Goal: Task Accomplishment & Management: Manage account settings

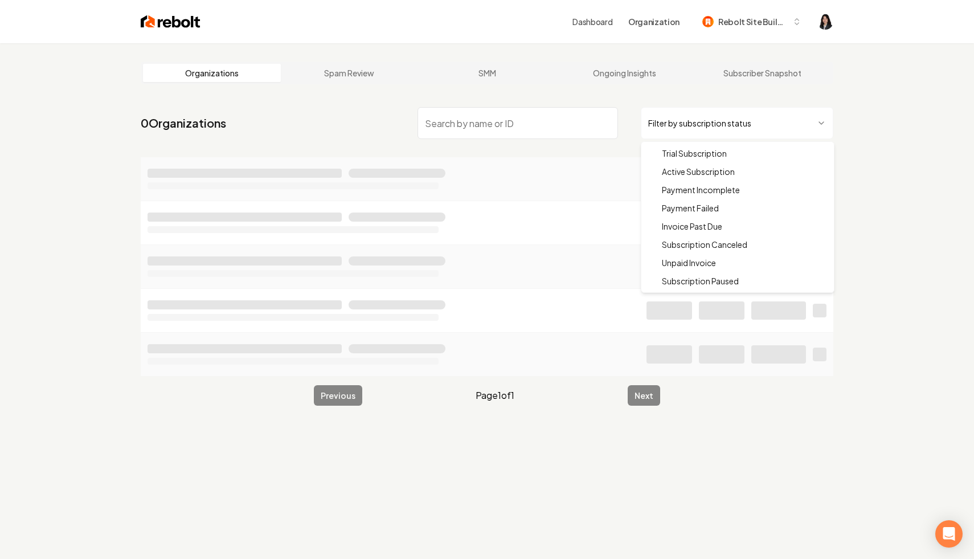
click at [711, 122] on html "Dashboard Organization Rebolt Site Builder Organizations Spam Review SMM Ongoin…" at bounding box center [487, 279] width 974 height 559
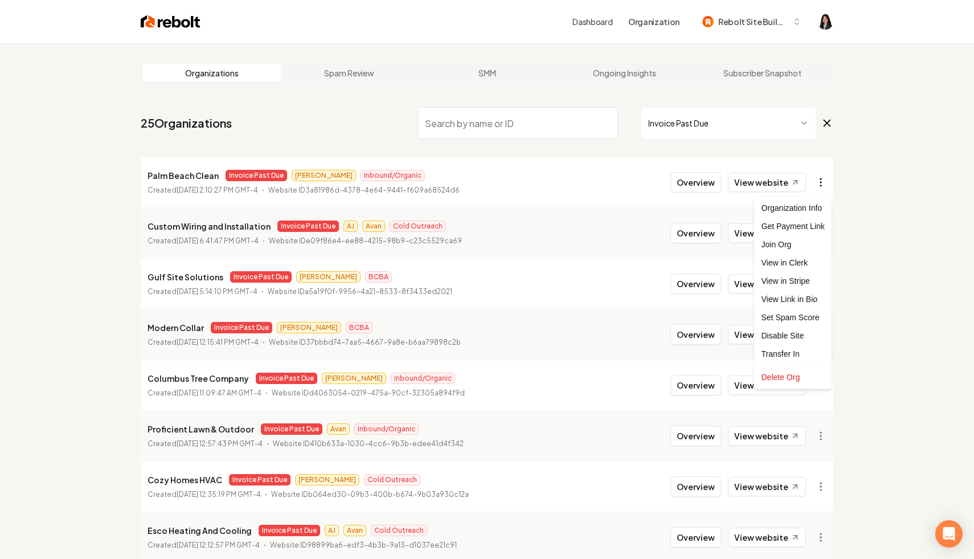
click at [821, 182] on html "Dashboard Organization Rebolt Site Builder Organizations Spam Review SMM Ongoin…" at bounding box center [487, 279] width 974 height 559
click at [815, 277] on link "View in Stripe" at bounding box center [793, 281] width 72 height 18
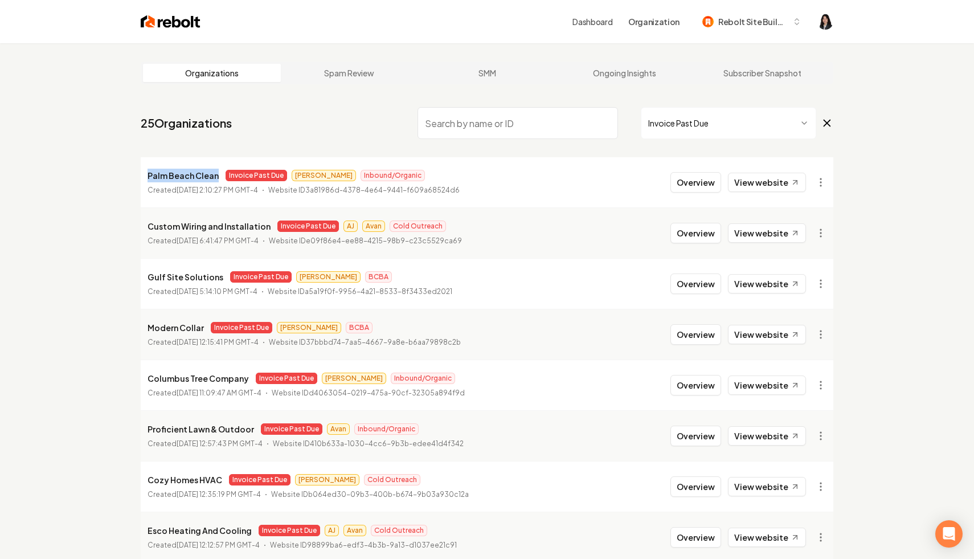
drag, startPoint x: 216, startPoint y: 177, endPoint x: 142, endPoint y: 177, distance: 74.1
click at [142, 177] on li "Palm Beach Clean Invoice Past Due James Inbound/Organic Created August 2, 2025,…" at bounding box center [487, 182] width 693 height 50
copy p "Palm Beach Clean"
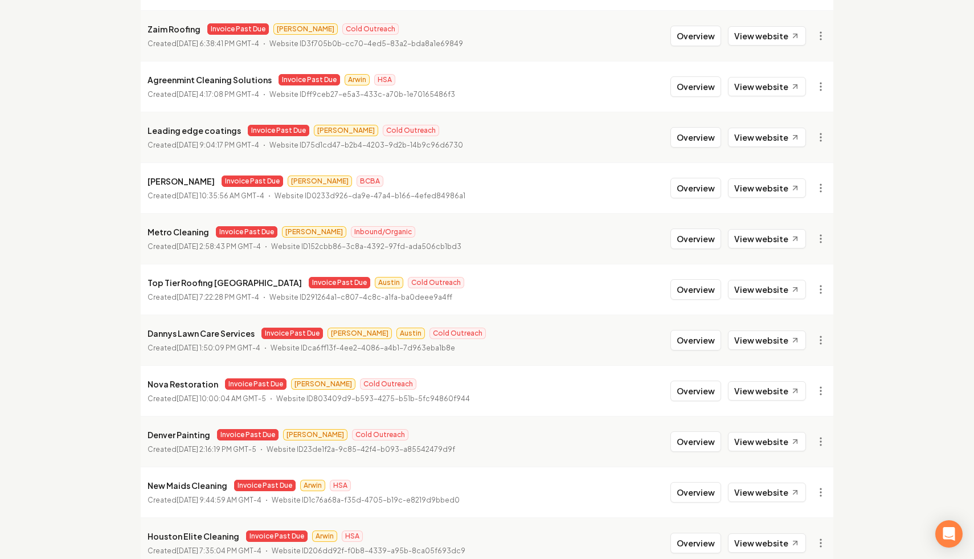
scroll to position [805, 0]
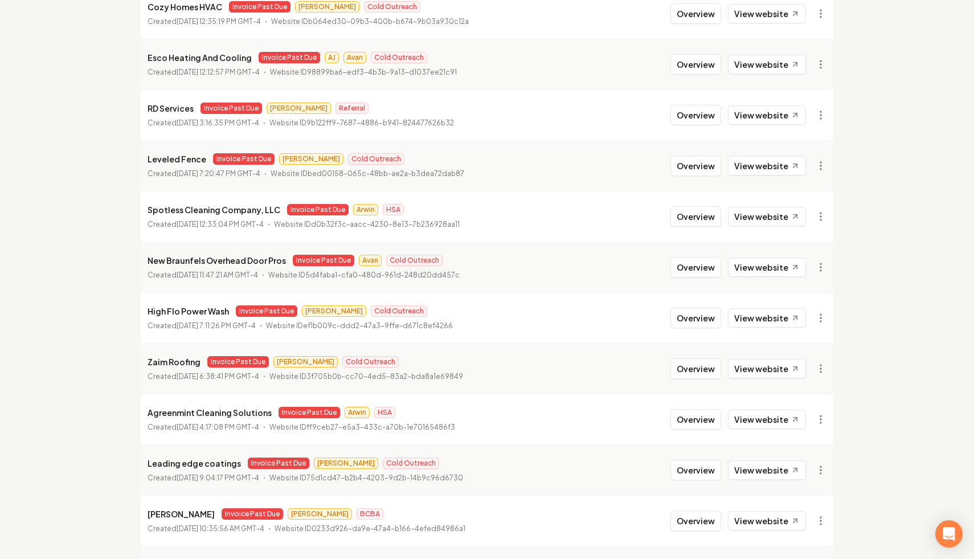
scroll to position [0, 0]
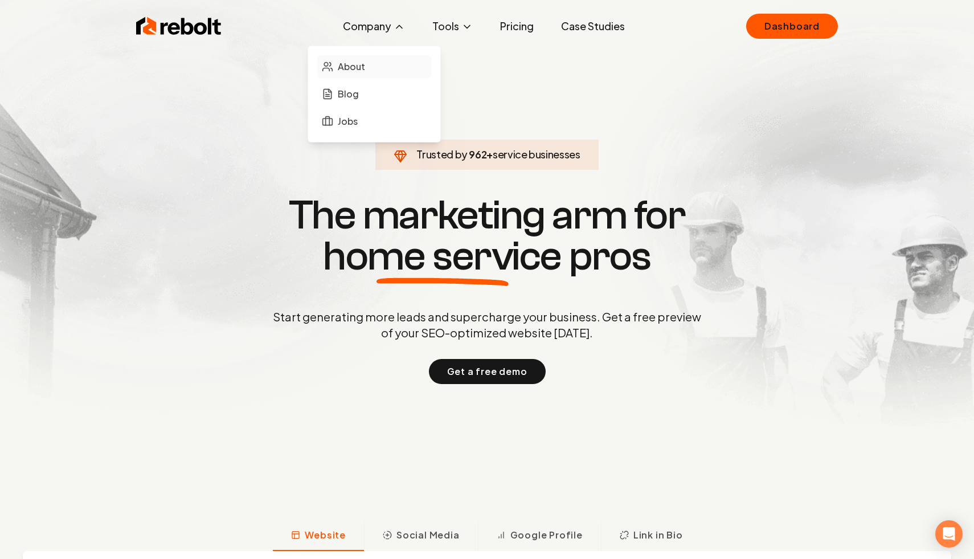
click at [381, 61] on link "About" at bounding box center [374, 66] width 114 height 23
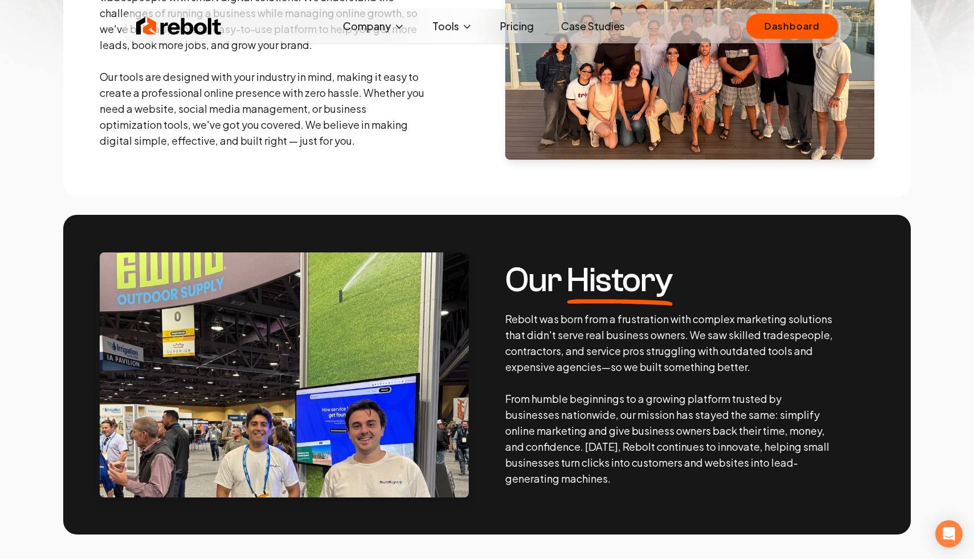
scroll to position [263, 0]
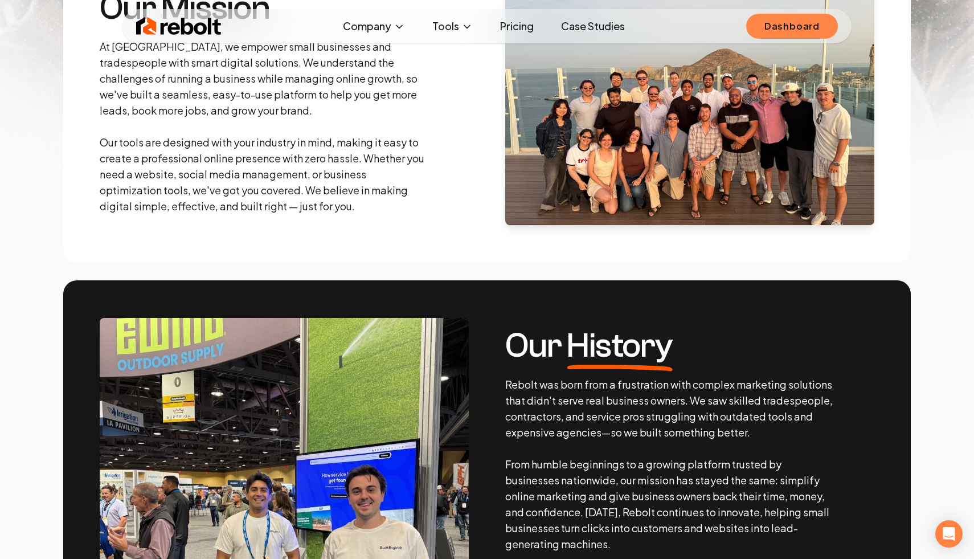
click at [774, 23] on link "Dashboard" at bounding box center [793, 26] width 92 height 25
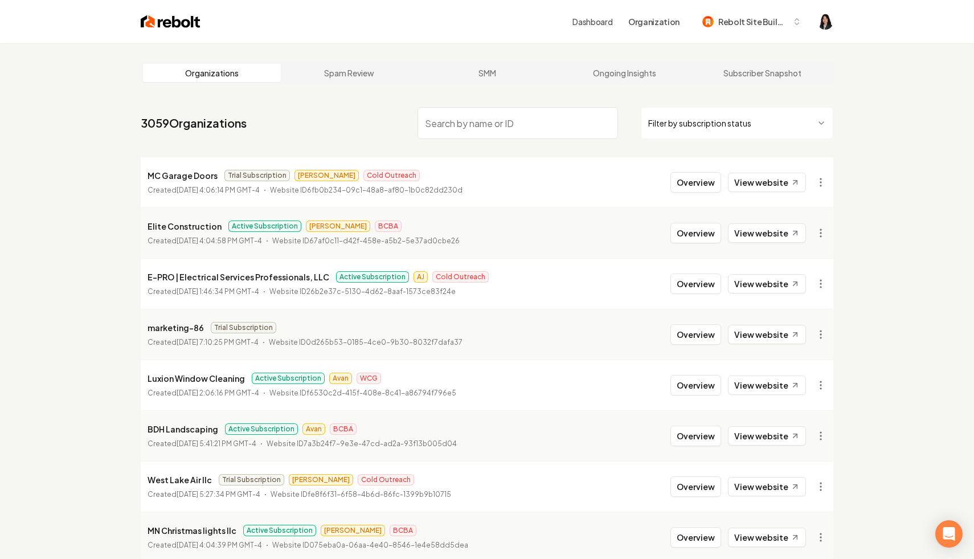
click at [691, 120] on html "Dashboard Organization Rebolt Site Builder Organizations Spam Review SMM Ongoin…" at bounding box center [487, 279] width 974 height 559
